Goal: Find specific page/section: Find specific page/section

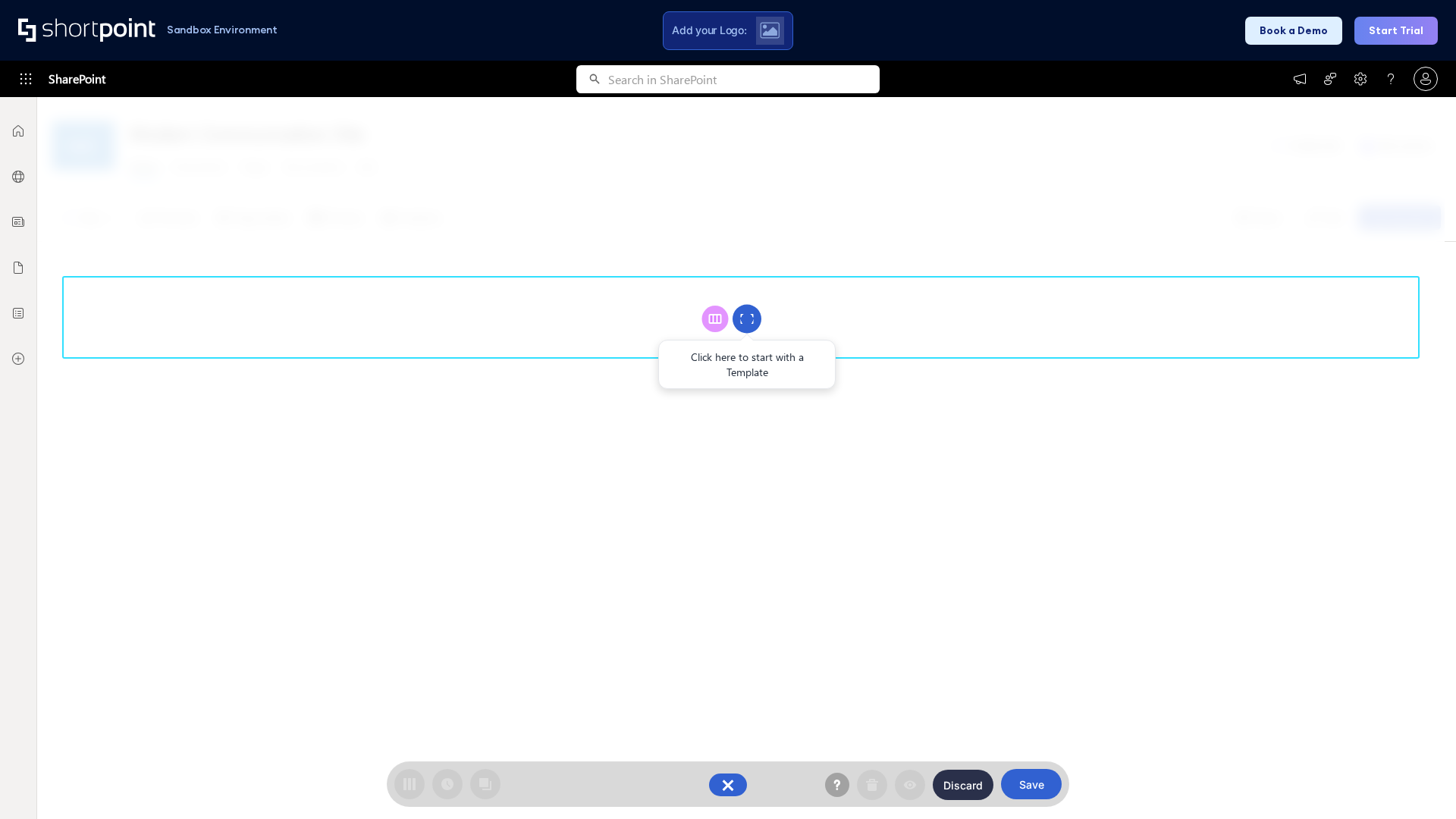
click at [747, 319] on circle at bounding box center [747, 320] width 29 height 29
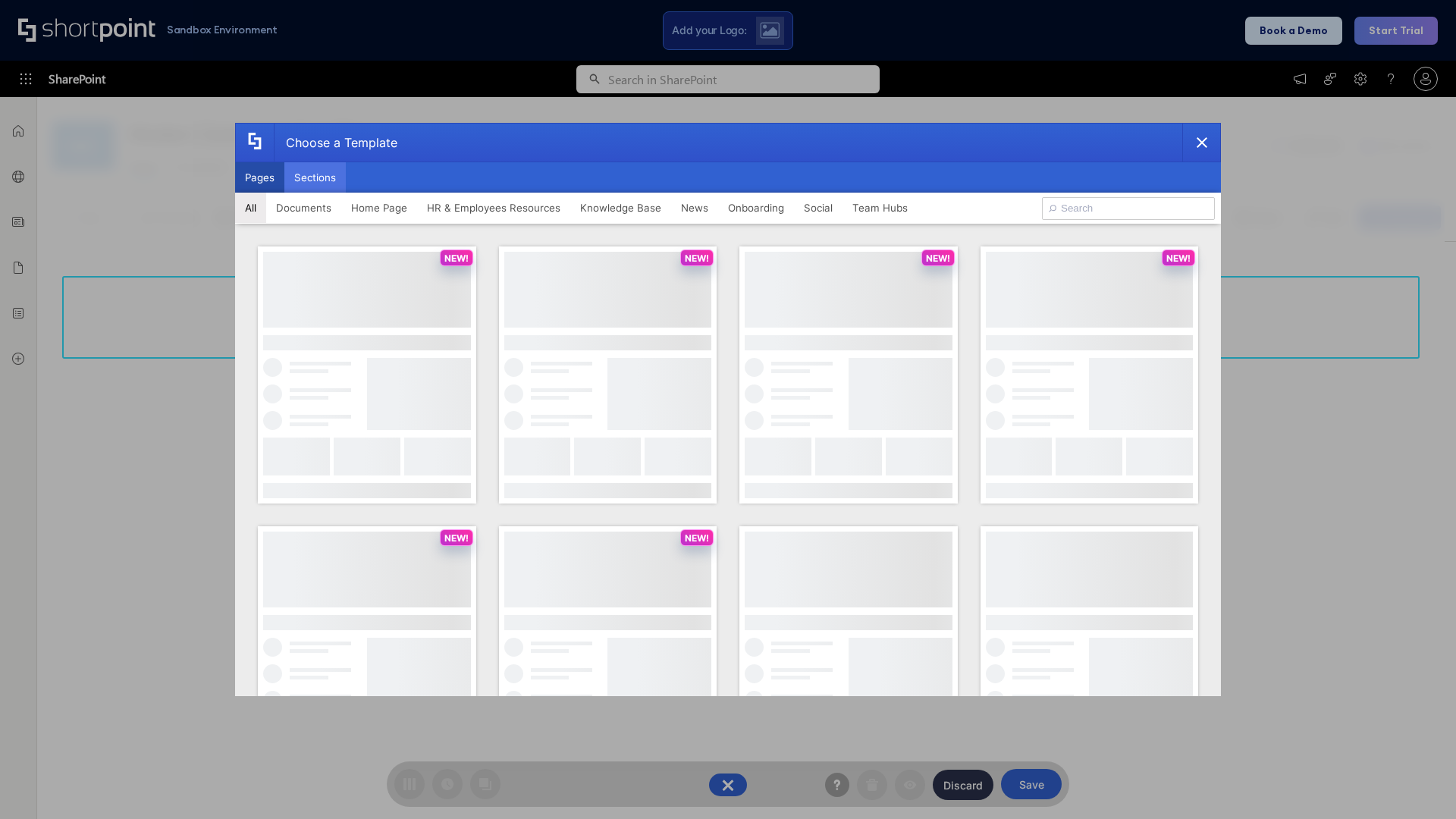
click at [315, 177] on button "Sections" at bounding box center [315, 177] width 62 height 30
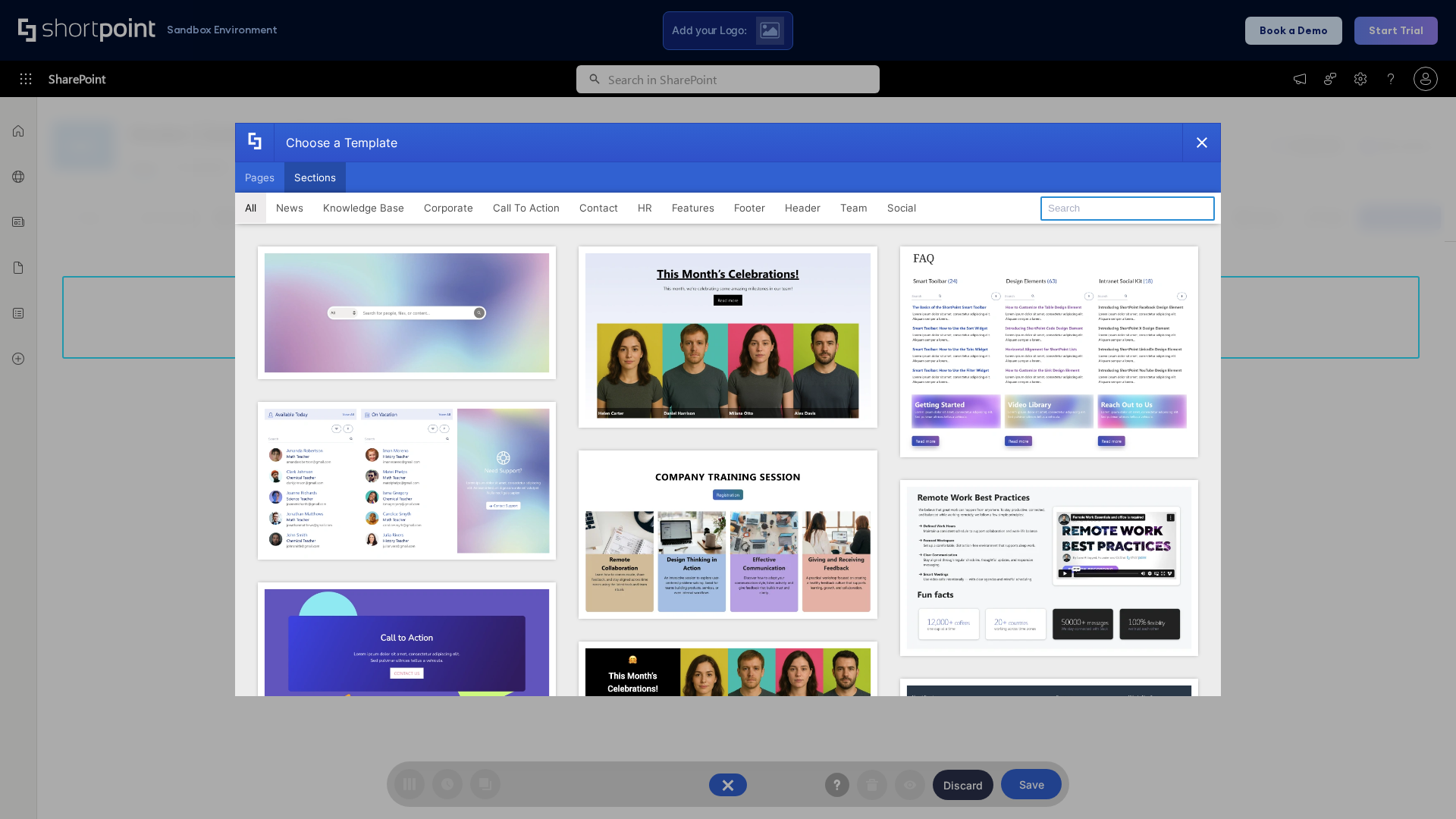
type input "FAQ 4"
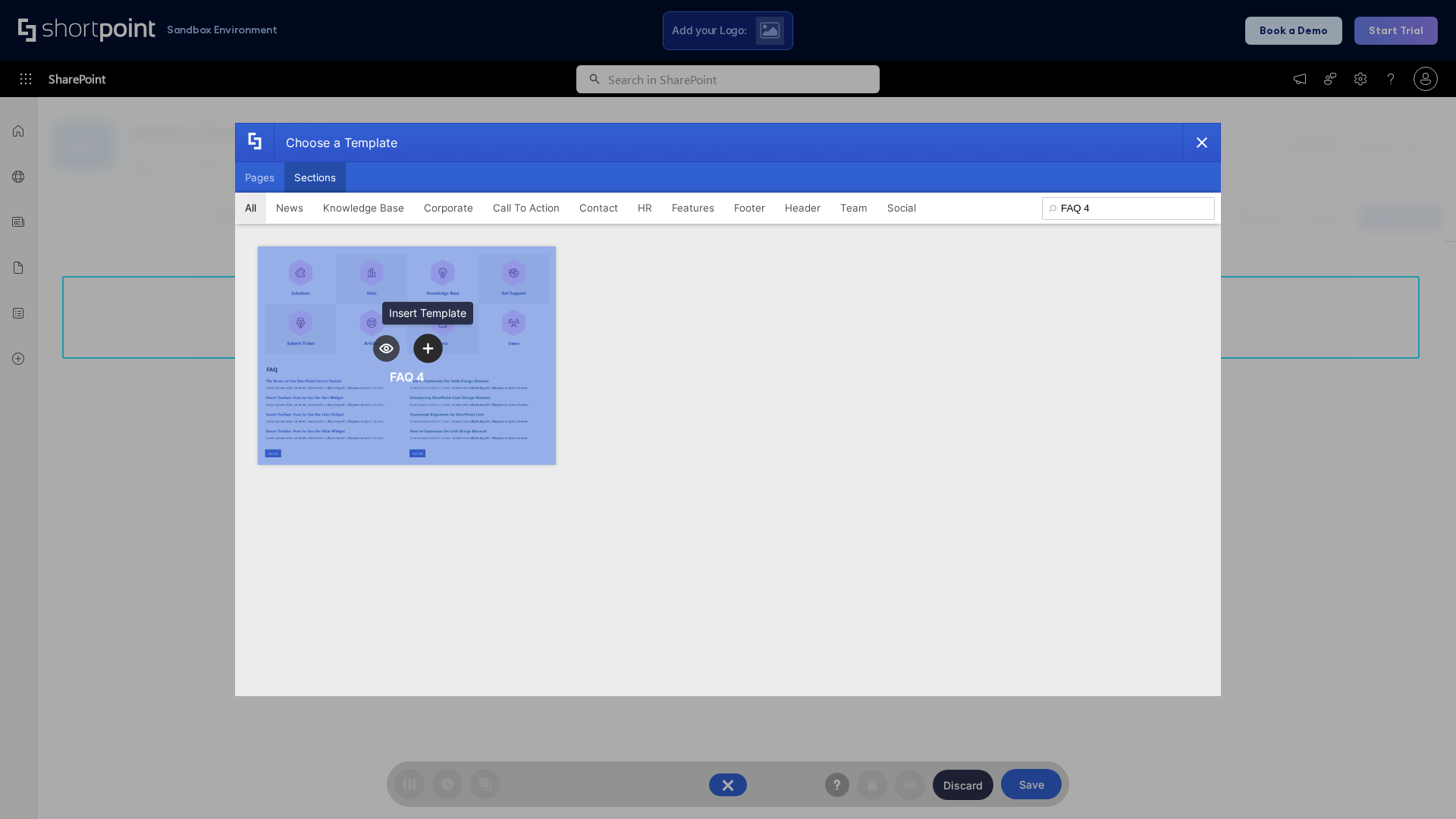
click at [428, 348] on icon "template selector" at bounding box center [428, 348] width 11 height 11
